Goal: Find specific page/section: Find specific page/section

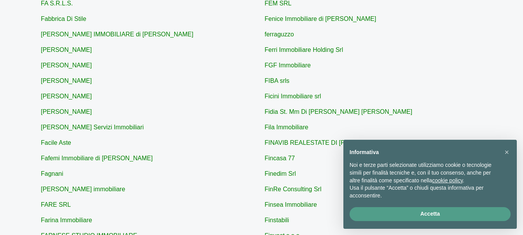
scroll to position [108, 0]
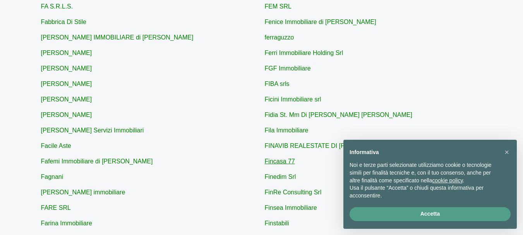
click at [274, 164] on link "Fincasa 77" at bounding box center [280, 161] width 30 height 7
type input "Fincasa 77"
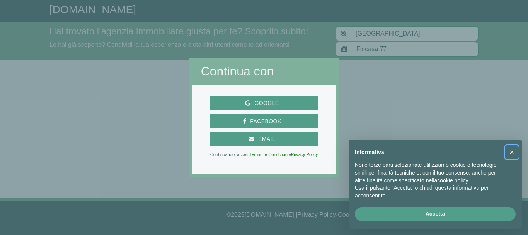
click at [517, 150] on button "×" at bounding box center [512, 152] width 12 height 12
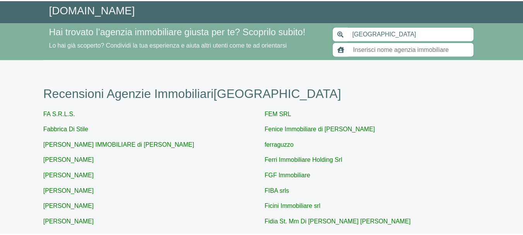
scroll to position [108, 0]
